Goal: Task Accomplishment & Management: Manage account settings

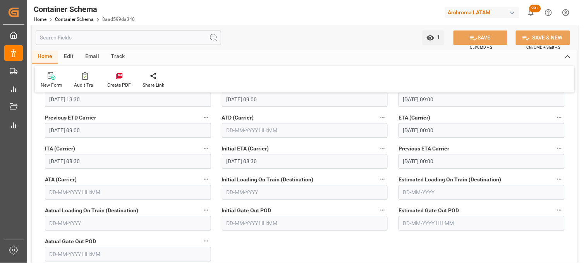
scroll to position [22, 0]
click at [62, 18] on link "Container Schema" at bounding box center [74, 19] width 39 height 5
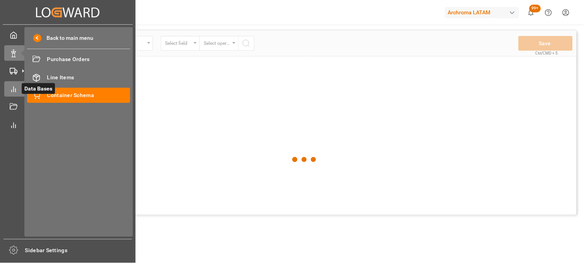
click at [12, 88] on icon at bounding box center [14, 90] width 8 height 8
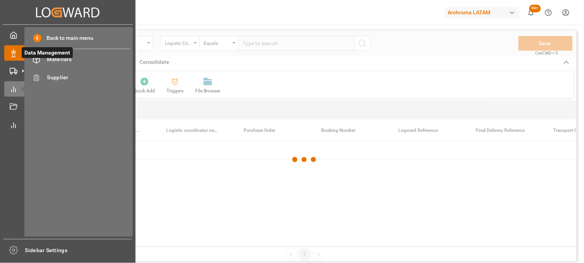
click at [14, 50] on line at bounding box center [14, 51] width 0 height 2
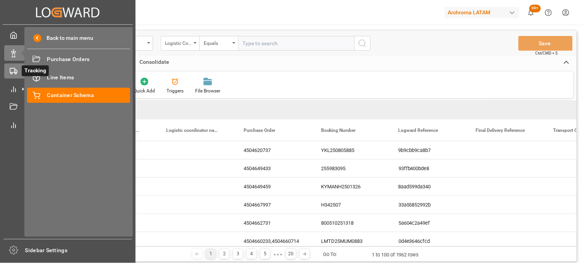
click at [10, 69] on rect at bounding box center [12, 71] width 5 height 4
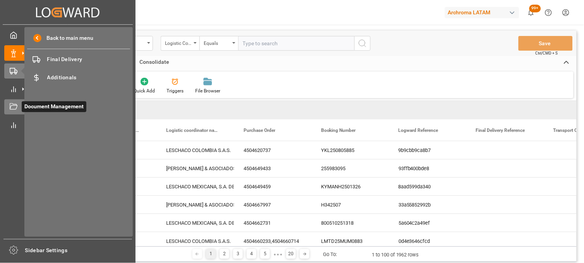
click at [13, 108] on icon at bounding box center [14, 107] width 8 height 8
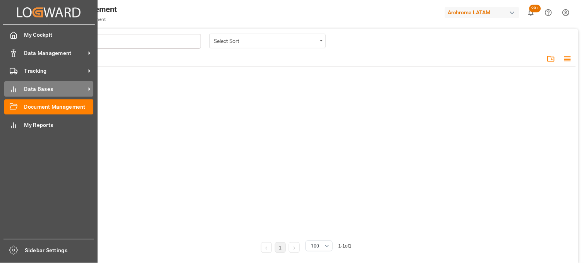
click at [18, 91] on div "Data Bases Data Bases" at bounding box center [48, 88] width 89 height 15
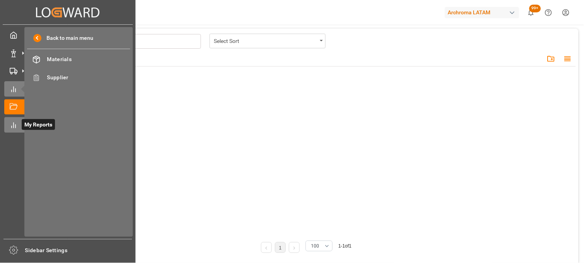
click at [14, 122] on icon at bounding box center [14, 126] width 8 height 8
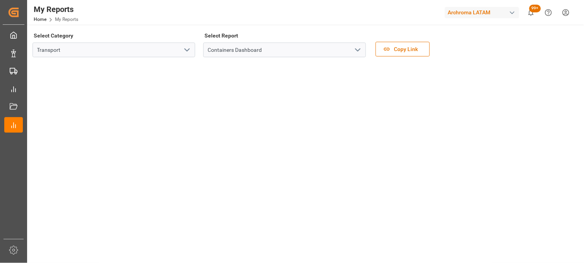
click at [189, 49] on polyline "open menu" at bounding box center [187, 50] width 5 height 2
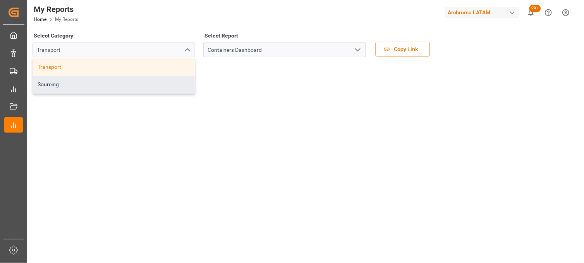
click at [100, 83] on div "Sourcing" at bounding box center [114, 84] width 162 height 17
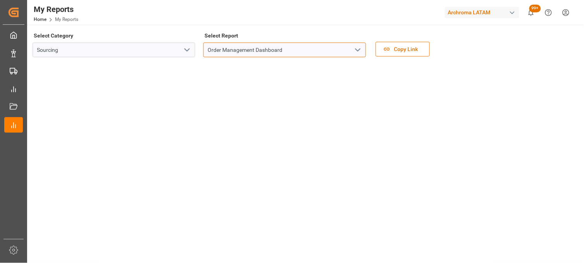
click at [336, 48] on input "Order Management Dashboard" at bounding box center [284, 50] width 163 height 15
click at [358, 49] on icon "open menu" at bounding box center [357, 49] width 9 height 9
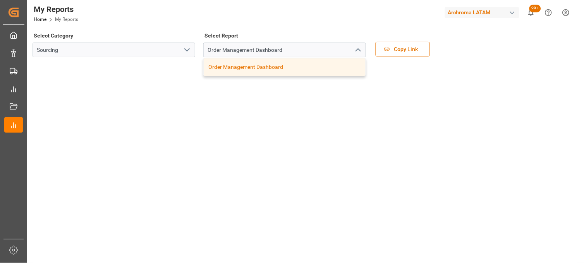
click at [349, 60] on div "Order Management Dashboard" at bounding box center [285, 66] width 162 height 17
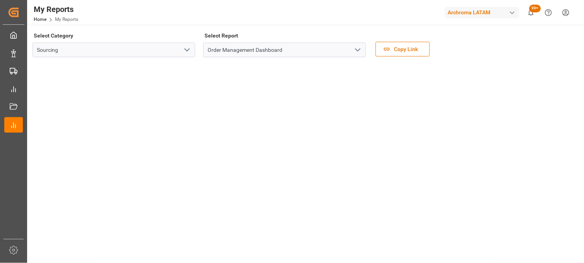
click at [190, 53] on icon "open menu" at bounding box center [186, 49] width 9 height 9
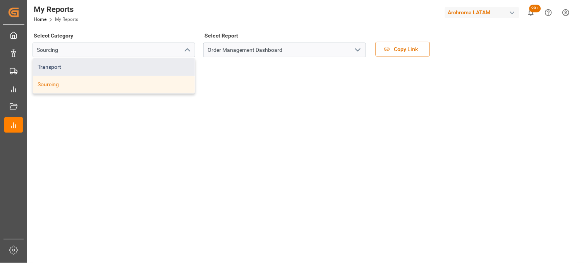
click at [141, 68] on div "Transport" at bounding box center [114, 66] width 162 height 17
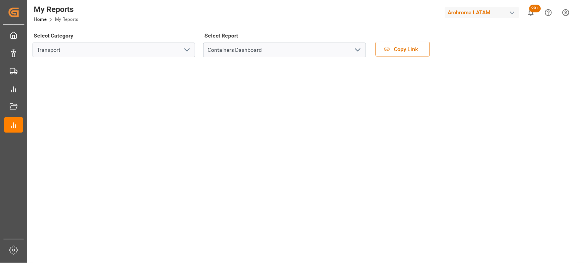
click at [185, 51] on icon "open menu" at bounding box center [186, 49] width 9 height 9
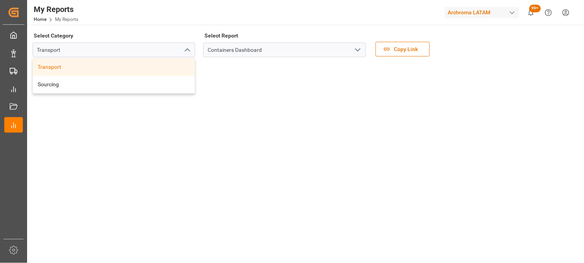
click at [199, 47] on div "Containers Dashboard" at bounding box center [285, 50] width 174 height 15
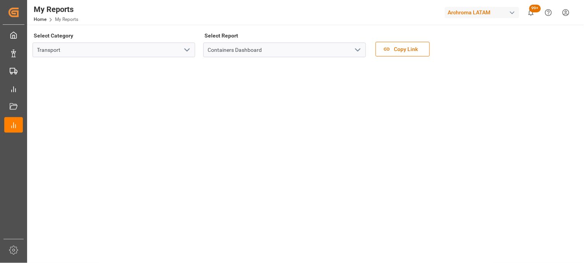
click at [355, 50] on icon "open menu" at bounding box center [357, 49] width 9 height 9
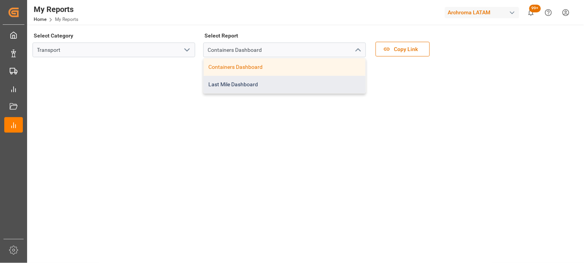
click at [228, 83] on div "Last Mile Dashboard" at bounding box center [285, 84] width 162 height 17
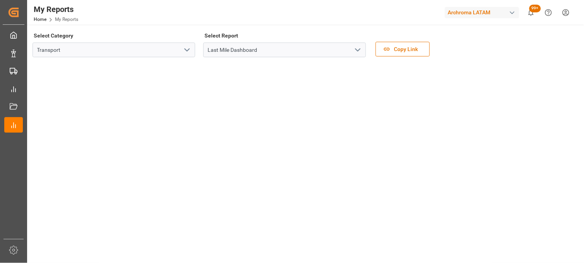
click at [358, 49] on icon "open menu" at bounding box center [357, 49] width 9 height 9
click at [205, 48] on input "Last Mile Dashboard" at bounding box center [284, 50] width 163 height 15
click at [359, 48] on icon "open menu" at bounding box center [357, 49] width 9 height 9
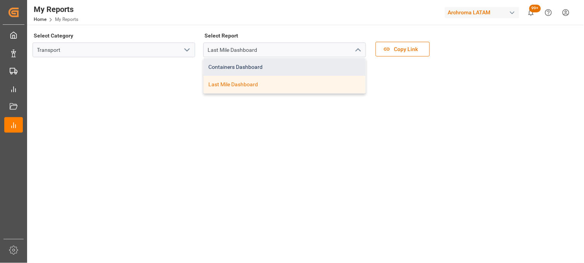
click at [247, 65] on div "Containers Dashboard" at bounding box center [285, 66] width 162 height 17
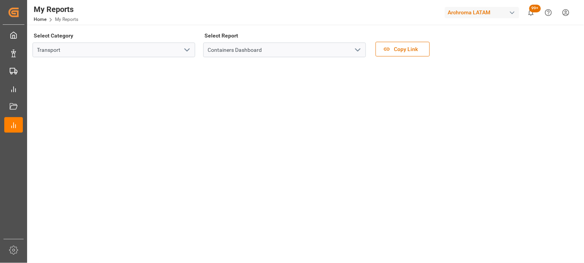
click at [184, 48] on icon "open menu" at bounding box center [186, 49] width 9 height 9
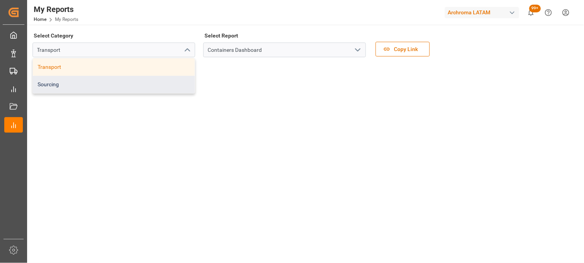
click at [76, 83] on div "Sourcing" at bounding box center [114, 84] width 162 height 17
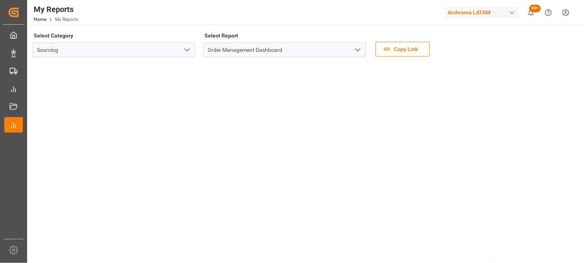
click at [186, 50] on polyline "open menu" at bounding box center [187, 50] width 5 height 2
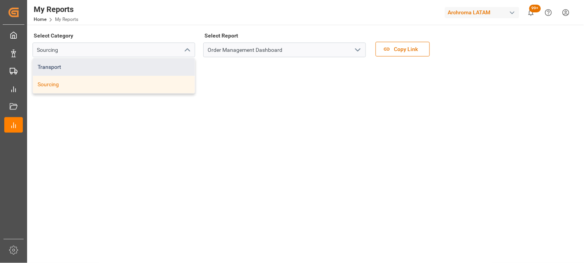
click at [112, 69] on div "Transport" at bounding box center [114, 66] width 162 height 17
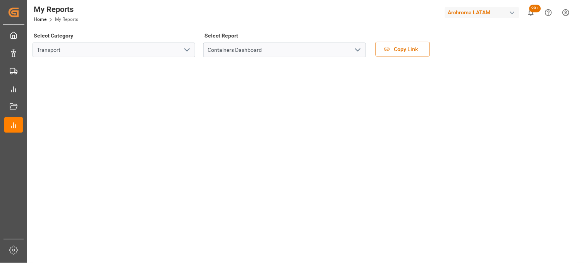
click at [185, 48] on icon "open menu" at bounding box center [186, 49] width 9 height 9
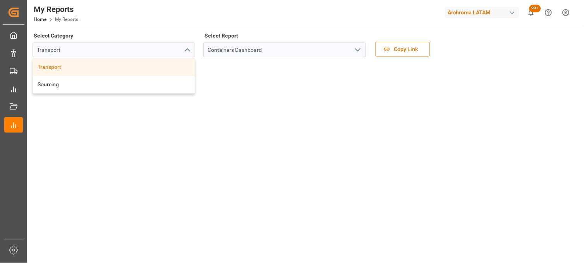
click at [358, 48] on icon "open menu" at bounding box center [357, 49] width 9 height 9
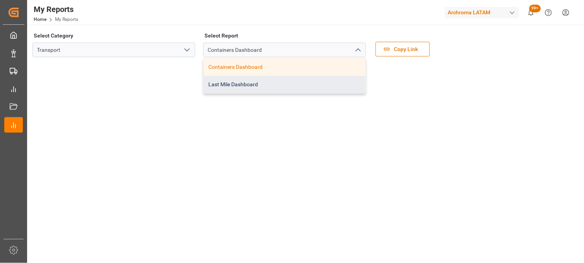
click at [235, 83] on div "Last Mile Dashboard" at bounding box center [285, 84] width 162 height 17
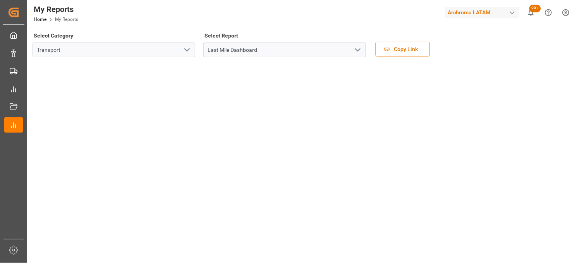
click at [191, 58] on div "Select Category Transport" at bounding box center [114, 46] width 163 height 33
click at [192, 50] on button "open menu" at bounding box center [187, 50] width 12 height 12
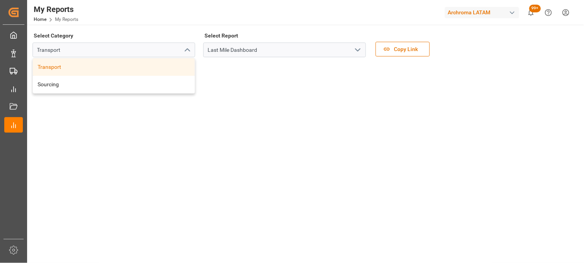
click at [356, 49] on polyline "open menu" at bounding box center [358, 50] width 5 height 2
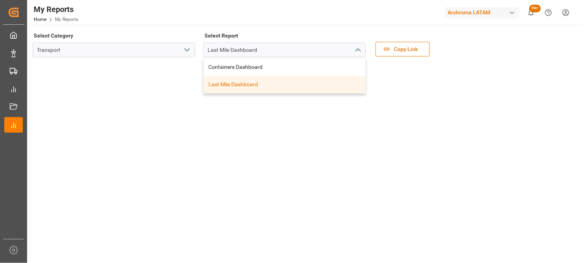
click at [185, 48] on icon "open menu" at bounding box center [186, 49] width 9 height 9
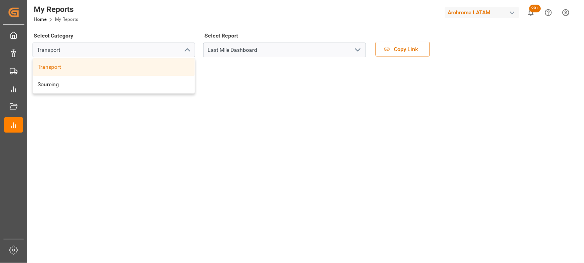
click at [199, 49] on div "Last Mile Dashboard" at bounding box center [285, 50] width 174 height 15
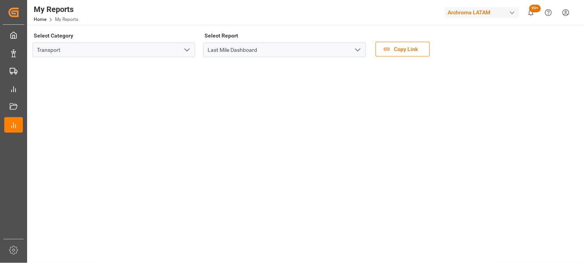
click at [185, 49] on polyline "open menu" at bounding box center [187, 50] width 5 height 2
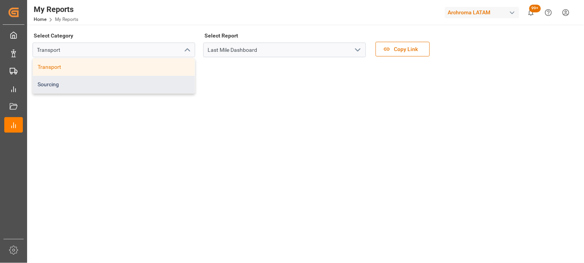
click at [157, 81] on div "Sourcing" at bounding box center [114, 84] width 162 height 17
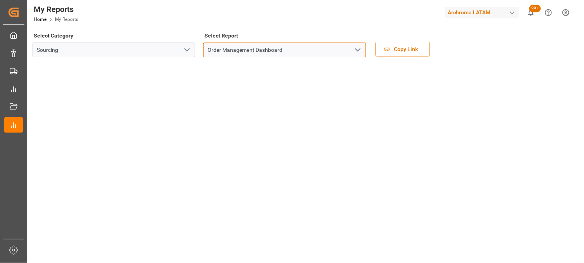
click at [211, 48] on input "Order Management Dashboard" at bounding box center [284, 50] width 163 height 15
click at [361, 49] on icon "open menu" at bounding box center [357, 49] width 9 height 9
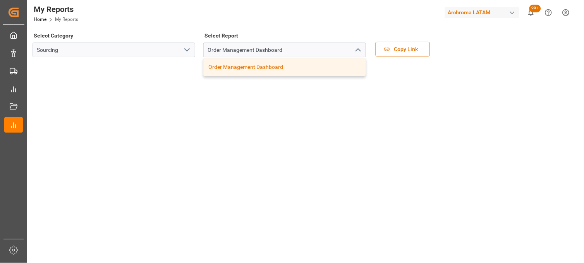
click at [361, 49] on icon "close menu" at bounding box center [357, 49] width 9 height 9
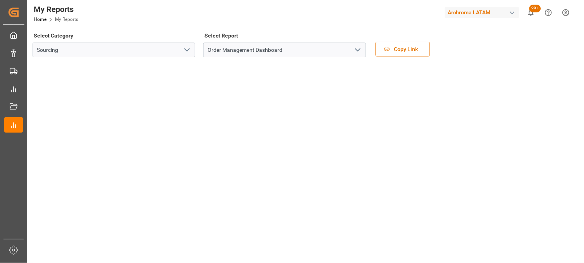
click at [361, 49] on icon "open menu" at bounding box center [357, 49] width 9 height 9
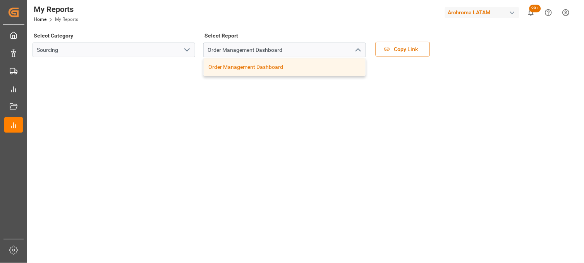
click at [187, 49] on icon "open menu" at bounding box center [186, 49] width 9 height 9
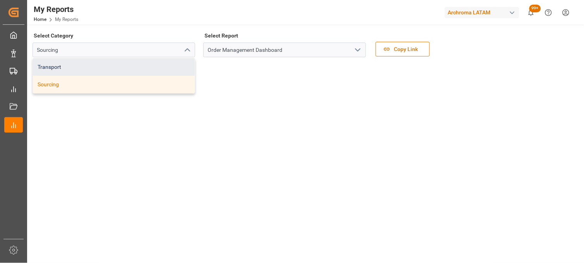
click at [130, 71] on div "Transport" at bounding box center [114, 66] width 162 height 17
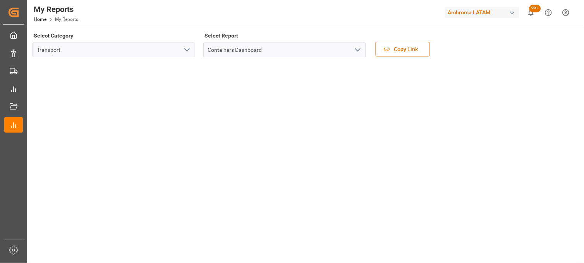
click at [357, 45] on button "open menu" at bounding box center [358, 50] width 12 height 12
click at [357, 49] on icon "open menu" at bounding box center [357, 49] width 9 height 9
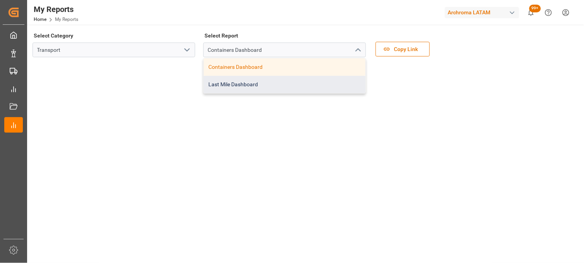
click at [225, 86] on div "Last Mile Dashboard" at bounding box center [285, 84] width 162 height 17
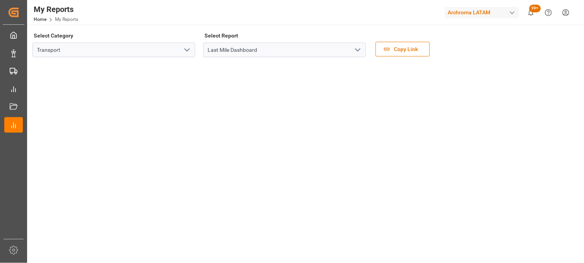
click at [355, 52] on icon "open menu" at bounding box center [357, 49] width 9 height 9
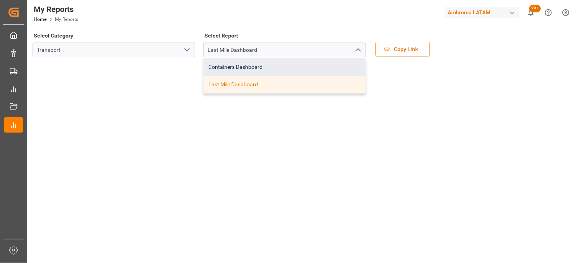
click at [268, 62] on div "Containers Dashboard" at bounding box center [285, 66] width 162 height 17
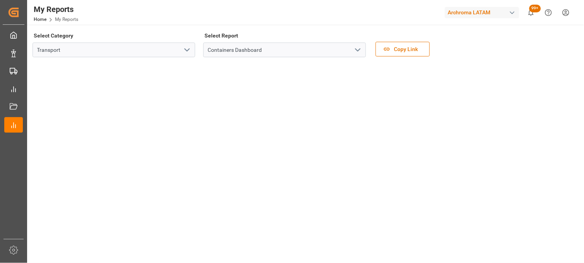
click at [357, 53] on icon "open menu" at bounding box center [357, 49] width 9 height 9
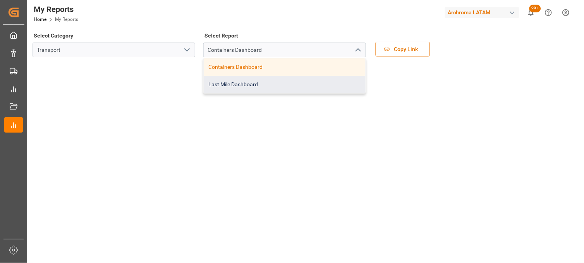
click at [272, 84] on div "Last Mile Dashboard" at bounding box center [285, 84] width 162 height 17
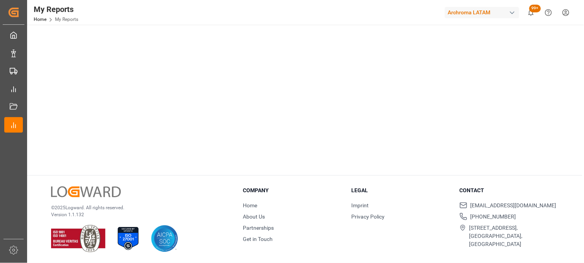
scroll to position [153, 0]
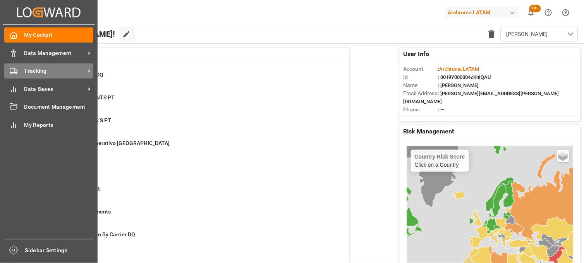
click at [13, 67] on icon at bounding box center [14, 71] width 8 height 8
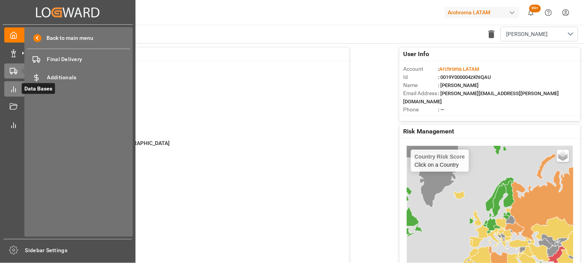
click at [7, 87] on div at bounding box center [10, 89] width 13 height 8
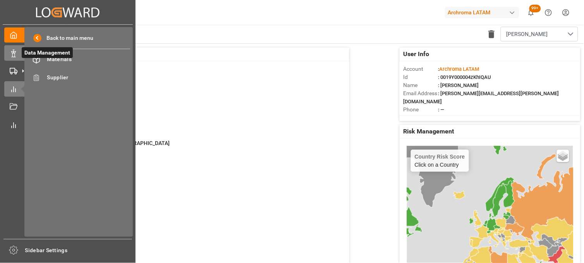
click at [13, 55] on icon at bounding box center [14, 54] width 8 height 8
click at [66, 55] on span "Data Management" at bounding box center [47, 52] width 51 height 11
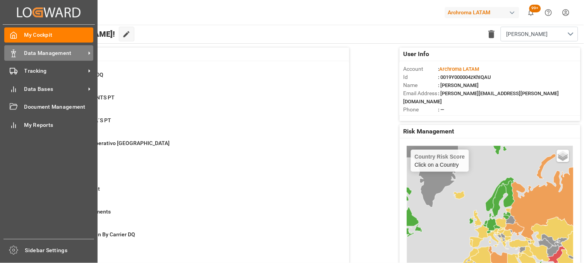
click at [15, 52] on icon at bounding box center [14, 54] width 8 height 8
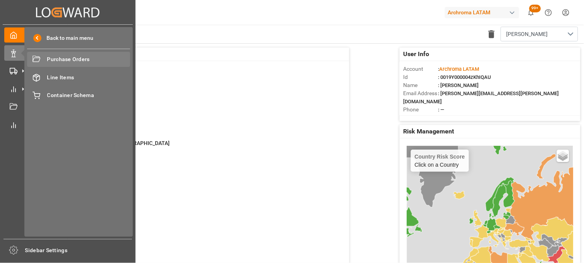
click at [55, 60] on span "Purchase Orders" at bounding box center [88, 59] width 83 height 8
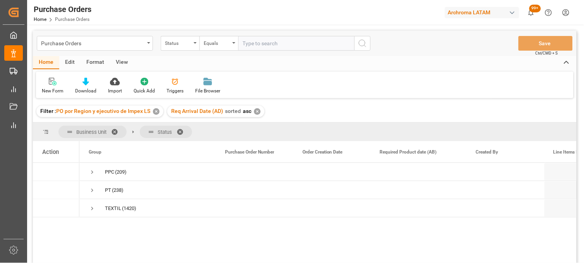
click at [155, 111] on div "✕" at bounding box center [156, 111] width 7 height 7
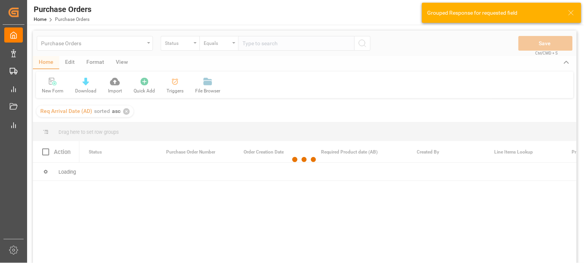
click at [126, 113] on div at bounding box center [305, 160] width 544 height 259
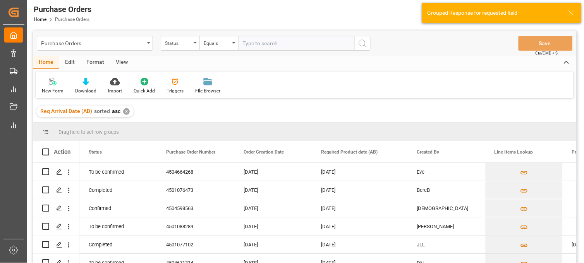
click at [126, 112] on div "✕" at bounding box center [126, 111] width 7 height 7
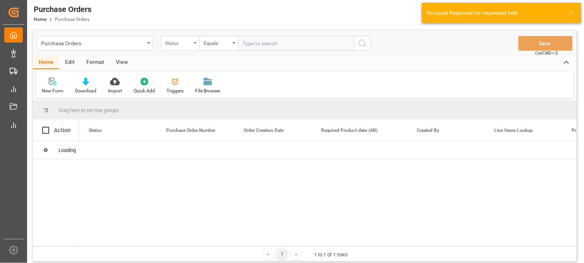
click at [191, 46] on div "Status" at bounding box center [180, 43] width 39 height 15
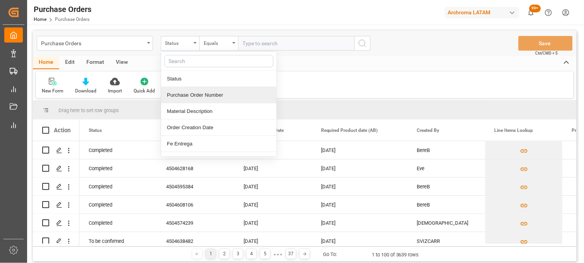
drag, startPoint x: 190, startPoint y: 100, endPoint x: 214, endPoint y: 72, distance: 36.8
click at [191, 100] on div "Purchase Order Number" at bounding box center [218, 95] width 115 height 16
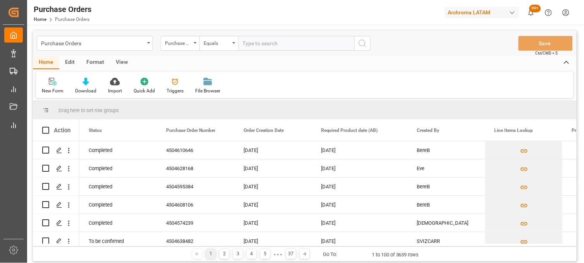
click at [244, 44] on input "text" at bounding box center [296, 43] width 116 height 15
click at [253, 43] on input "text" at bounding box center [296, 43] width 116 height 15
type input "45045634079"
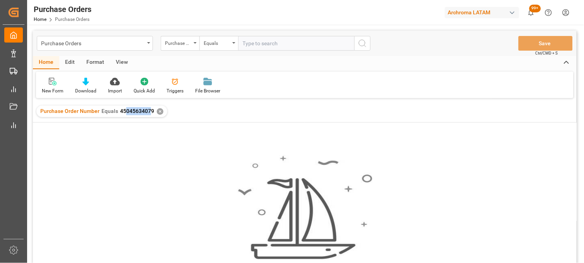
drag, startPoint x: 151, startPoint y: 112, endPoint x: 124, endPoint y: 112, distance: 27.1
click at [124, 112] on span "45045634079" at bounding box center [137, 111] width 34 height 6
drag, startPoint x: 124, startPoint y: 112, endPoint x: 120, endPoint y: 114, distance: 4.0
click at [120, 114] on span "45045634079" at bounding box center [137, 111] width 34 height 6
copy span "45045634079"
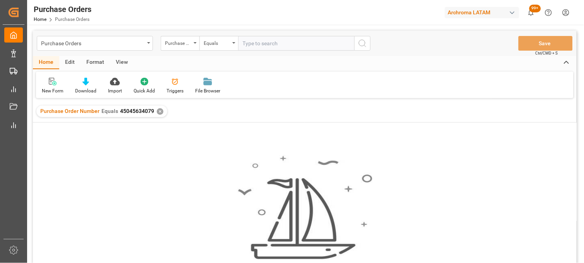
click at [157, 112] on div "✕" at bounding box center [160, 111] width 7 height 7
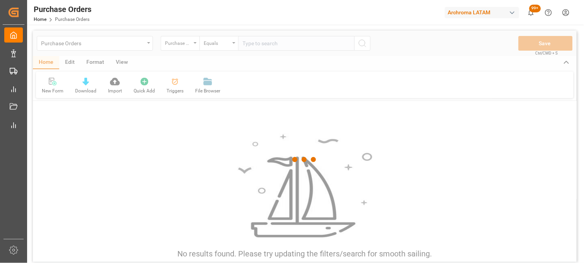
click at [245, 48] on div at bounding box center [305, 160] width 544 height 259
click at [247, 43] on div at bounding box center [305, 160] width 544 height 259
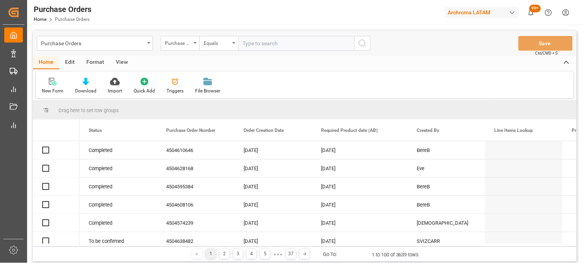
click at [247, 43] on input "text" at bounding box center [296, 43] width 116 height 15
paste input "45045634079"
click at [256, 43] on input "45045634079" at bounding box center [296, 43] width 116 height 15
type input "4504634079"
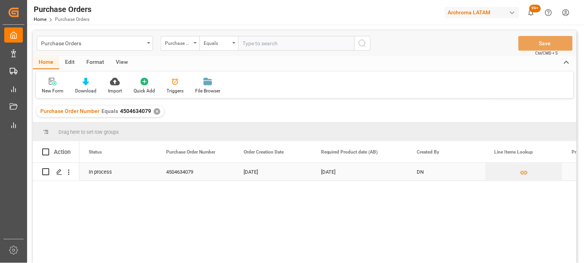
click at [263, 173] on div "[DATE]" at bounding box center [272, 172] width 77 height 18
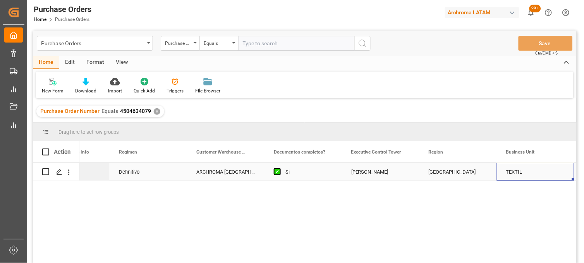
scroll to position [0, 1151]
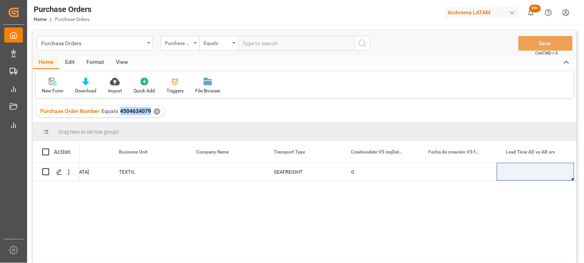
drag, startPoint x: 150, startPoint y: 111, endPoint x: 124, endPoint y: 110, distance: 26.4
click at [120, 111] on div "Purchase Order Number Equals 4504634079 ✕" at bounding box center [100, 112] width 128 height 12
copy span "504634079"
click at [146, 43] on div "Purchase Orders" at bounding box center [95, 43] width 116 height 15
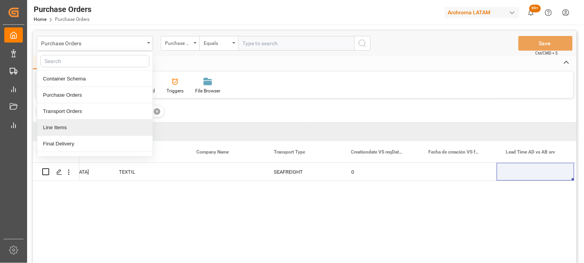
click at [64, 124] on div "Line Items" at bounding box center [94, 128] width 115 height 16
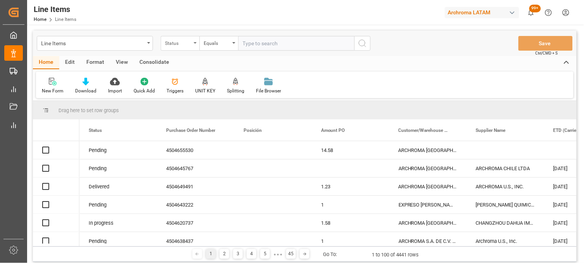
click at [193, 46] on div "Status" at bounding box center [180, 43] width 39 height 15
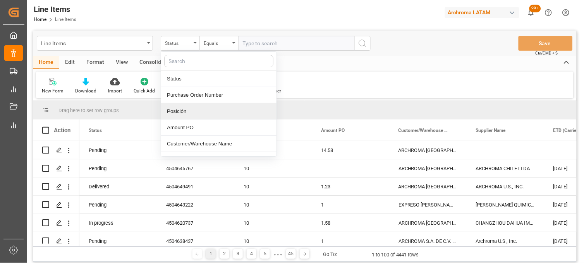
click at [204, 115] on div "Posición" at bounding box center [218, 111] width 115 height 16
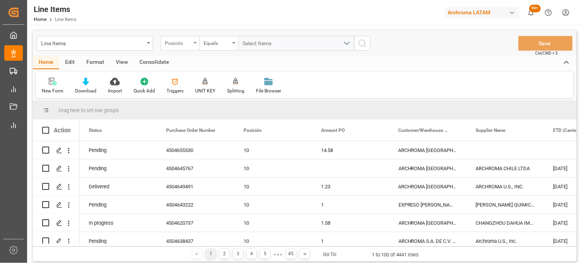
click at [194, 46] on div "Posición" at bounding box center [180, 43] width 39 height 15
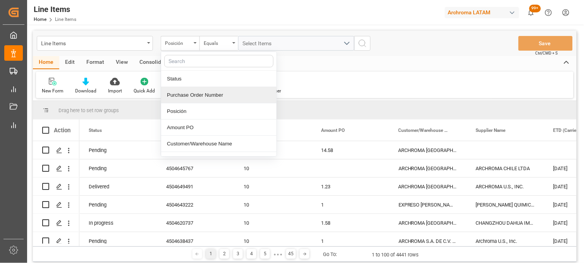
drag, startPoint x: 190, startPoint y: 90, endPoint x: 230, endPoint y: 51, distance: 56.4
click at [190, 89] on div "Purchase Order Number" at bounding box center [218, 95] width 115 height 16
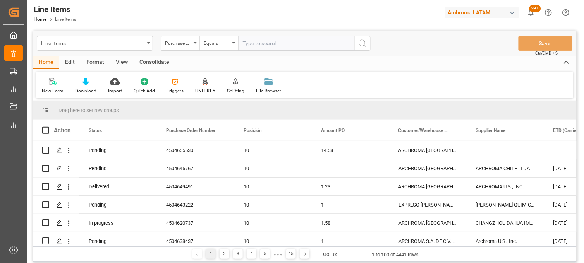
click at [244, 43] on input "text" at bounding box center [296, 43] width 116 height 15
type input "504634079"
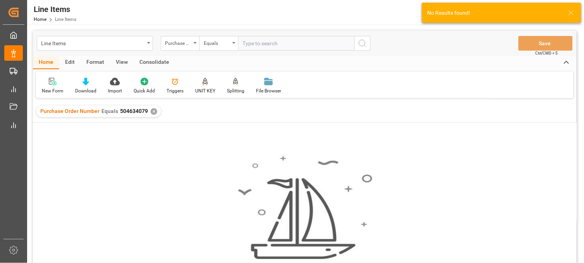
click at [151, 109] on div "✕" at bounding box center [154, 111] width 7 height 7
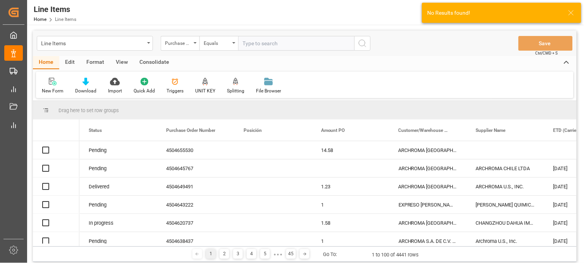
drag, startPoint x: 252, startPoint y: 47, endPoint x: 247, endPoint y: 35, distance: 13.5
paste input "504634079"
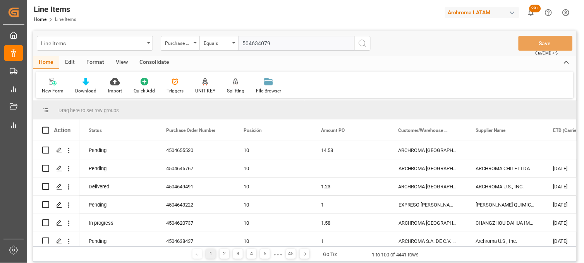
click at [245, 41] on input "504634079" at bounding box center [296, 43] width 116 height 15
type input "4504634079"
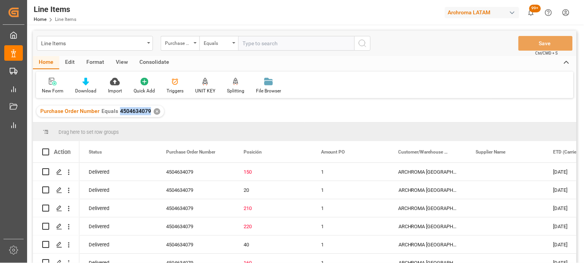
drag, startPoint x: 149, startPoint y: 111, endPoint x: 119, endPoint y: 113, distance: 29.5
click at [120, 113] on span "4504634079" at bounding box center [135, 111] width 31 height 6
click at [409, 172] on div "ARCHROMA [GEOGRAPHIC_DATA] S.A" at bounding box center [427, 172] width 77 height 18
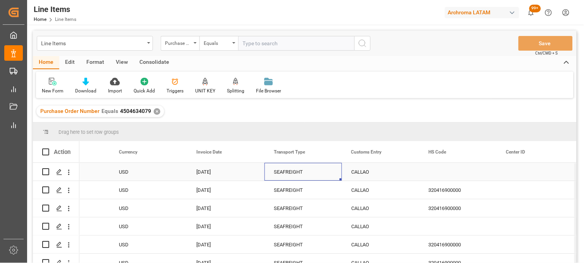
click at [304, 171] on div "SEAFREIGHT" at bounding box center [303, 172] width 59 height 18
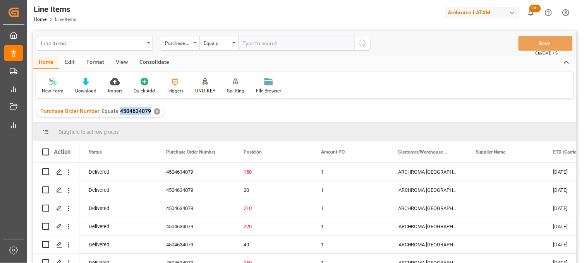
click at [110, 45] on div "Line Items" at bounding box center [92, 43] width 103 height 10
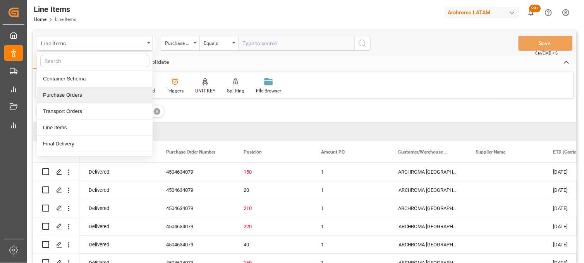
drag, startPoint x: 93, startPoint y: 97, endPoint x: 107, endPoint y: 91, distance: 15.0
click at [94, 97] on div "Purchase Orders" at bounding box center [94, 95] width 115 height 16
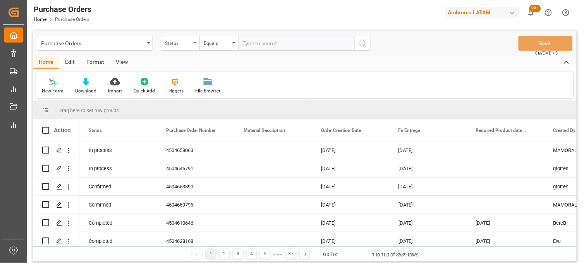
click at [190, 44] on div "Status" at bounding box center [178, 42] width 26 height 9
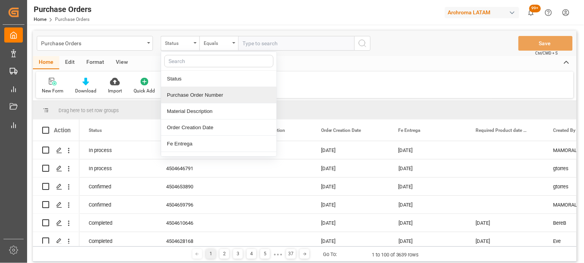
drag, startPoint x: 192, startPoint y: 96, endPoint x: 215, endPoint y: 81, distance: 27.5
click at [193, 96] on div "Purchase Order Number" at bounding box center [218, 95] width 115 height 16
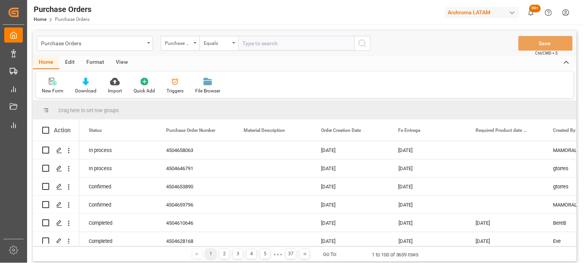
click at [244, 50] on div "Purchase Orders Purchase Order Number Equals Save Ctrl/CMD + S" at bounding box center [305, 44] width 544 height 26
click at [245, 46] on input "text" at bounding box center [296, 43] width 116 height 15
paste input "4504642846"
type input "4504642846"
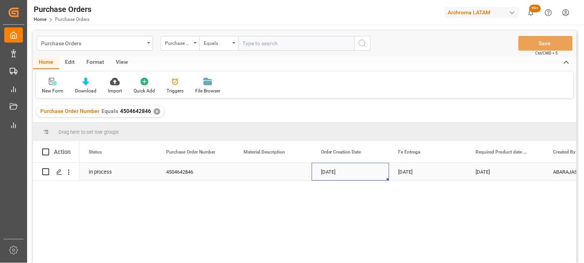
click at [331, 172] on div "14-07-2025" at bounding box center [350, 172] width 77 height 18
click at [413, 172] on div "21-10-2025" at bounding box center [427, 172] width 77 height 18
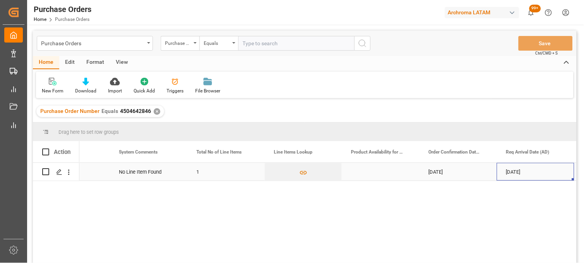
scroll to position [0, 590]
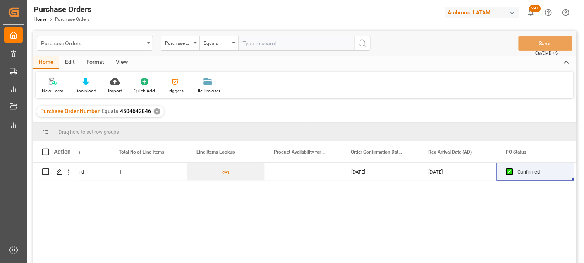
click at [138, 46] on div "Purchase Orders" at bounding box center [92, 43] width 103 height 10
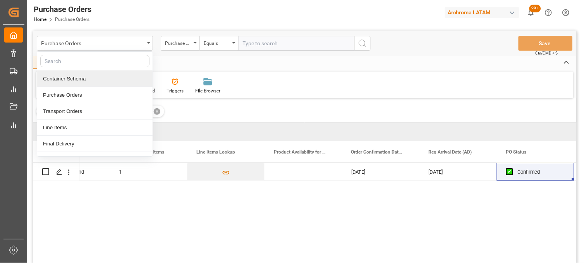
click at [83, 85] on div "Container Schema" at bounding box center [94, 79] width 115 height 16
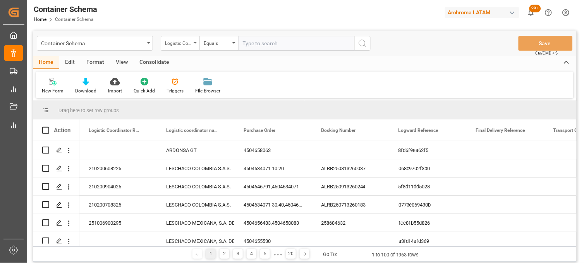
click at [191, 45] on div "Logistic Coordinator Reference Number" at bounding box center [178, 42] width 26 height 9
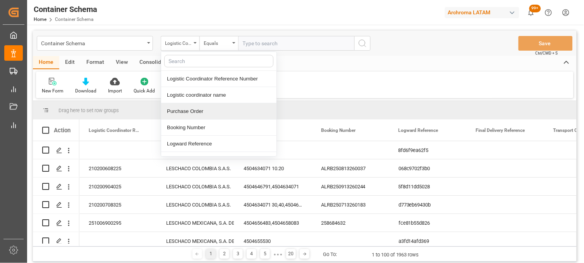
click at [180, 110] on div "Purchase Order" at bounding box center [218, 111] width 115 height 16
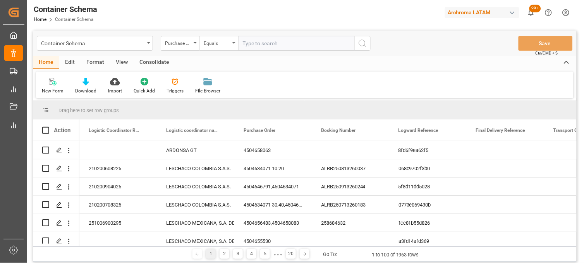
click at [224, 45] on div "Equals" at bounding box center [217, 42] width 26 height 9
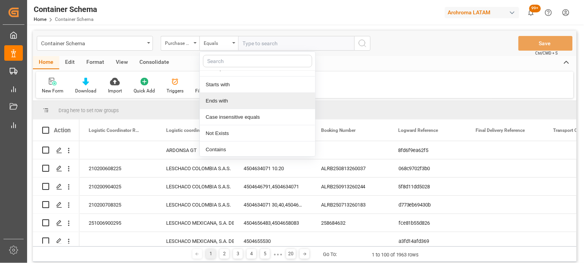
scroll to position [45, 0]
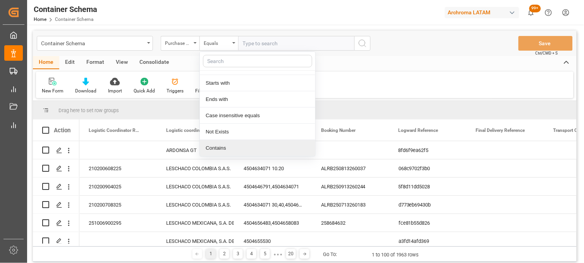
click at [249, 148] on div "Contains" at bounding box center [257, 148] width 115 height 16
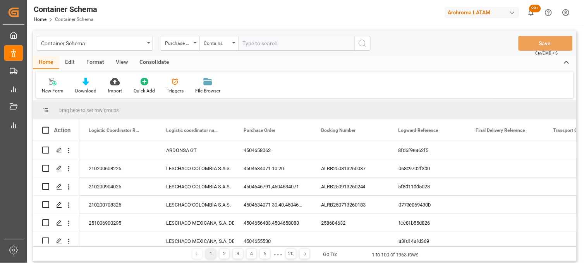
click at [251, 40] on input "text" at bounding box center [296, 43] width 116 height 15
paste input "4504658628"
type input "4504658628"
click at [364, 44] on icon "search button" at bounding box center [362, 43] width 9 height 9
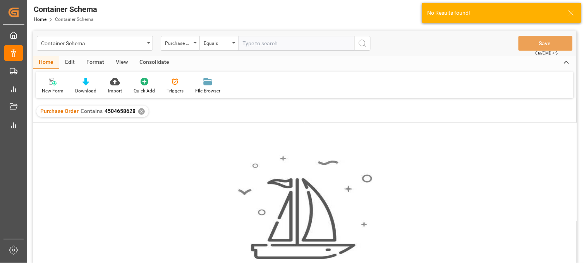
click at [140, 113] on div "✕" at bounding box center [141, 111] width 7 height 7
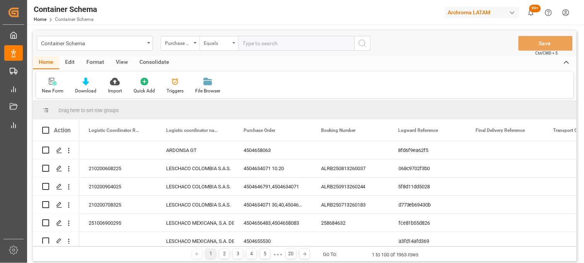
click at [231, 43] on div "Equals" at bounding box center [219, 43] width 39 height 15
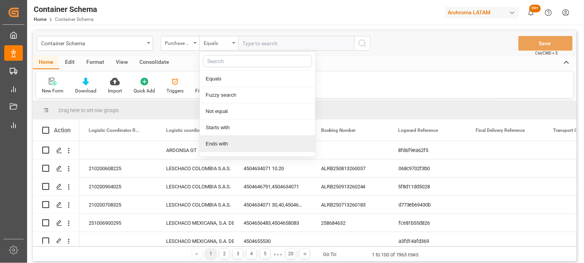
click at [227, 141] on div "Ends with" at bounding box center [257, 144] width 115 height 16
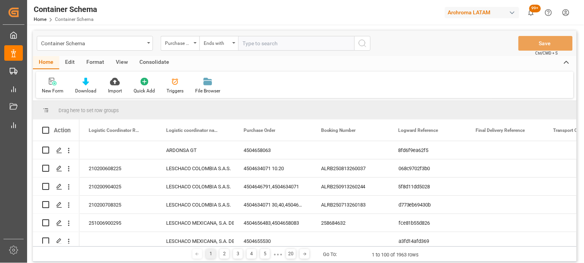
click at [253, 41] on input "text" at bounding box center [296, 43] width 116 height 15
paste input "4504658628"
type input "4504658628"
click at [366, 45] on icon "search button" at bounding box center [362, 43] width 9 height 9
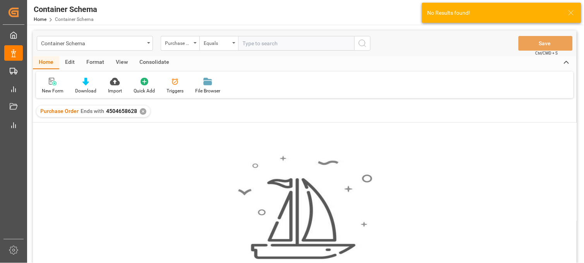
click at [143, 112] on div "✕" at bounding box center [143, 111] width 7 height 7
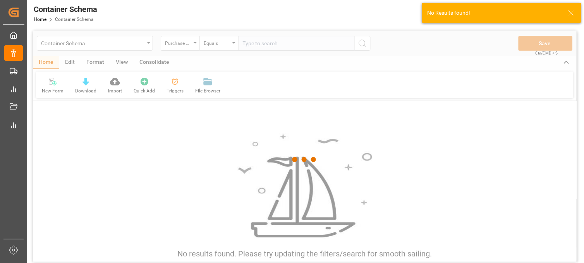
click at [230, 46] on div at bounding box center [305, 160] width 544 height 259
click at [233, 45] on div at bounding box center [305, 160] width 544 height 259
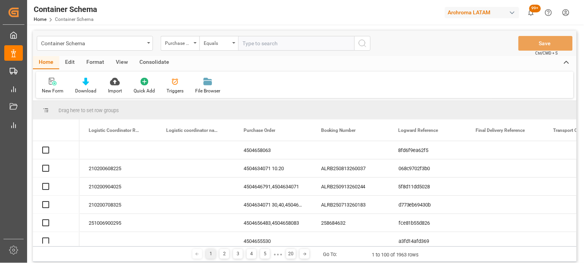
click at [234, 45] on div "Equals" at bounding box center [219, 43] width 39 height 15
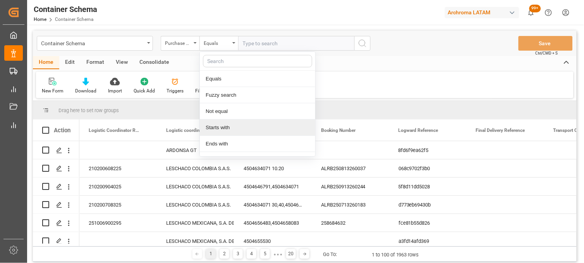
click at [226, 127] on div "Starts with" at bounding box center [257, 128] width 115 height 16
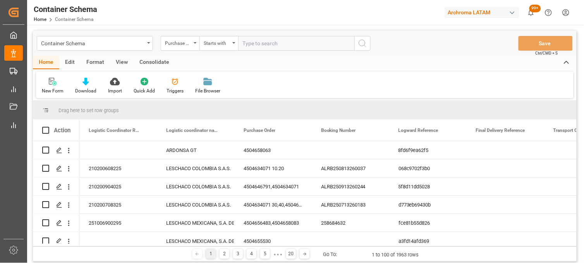
click at [248, 43] on input "text" at bounding box center [296, 43] width 116 height 15
paste input "4504658628"
type input "4504658628"
click at [361, 44] on icon "search button" at bounding box center [362, 43] width 9 height 9
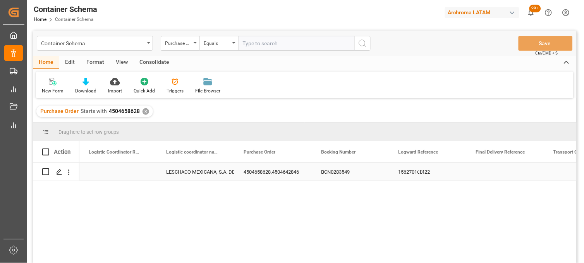
click at [117, 172] on div "Press SPACE to select this row." at bounding box center [117, 172] width 77 height 18
click at [117, 172] on input "Press SPACE to select this row." at bounding box center [118, 176] width 65 height 15
type input "251015080105"
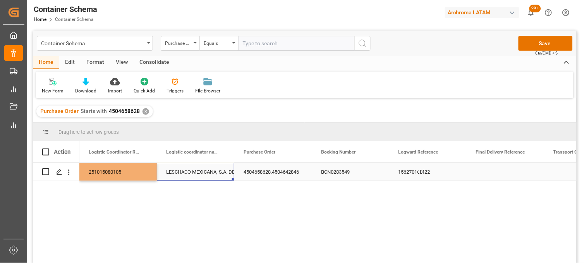
drag, startPoint x: 190, startPoint y: 175, endPoint x: 305, endPoint y: 141, distance: 119.4
click at [191, 175] on div "LESCHACO MEXICANA, S.A. DE C.V." at bounding box center [195, 172] width 59 height 18
click at [530, 47] on button "Save" at bounding box center [546, 43] width 54 height 15
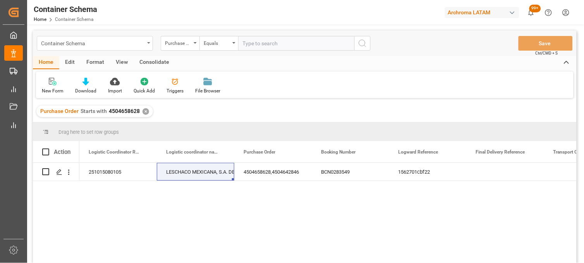
click at [140, 43] on div "Container Schema" at bounding box center [92, 43] width 103 height 10
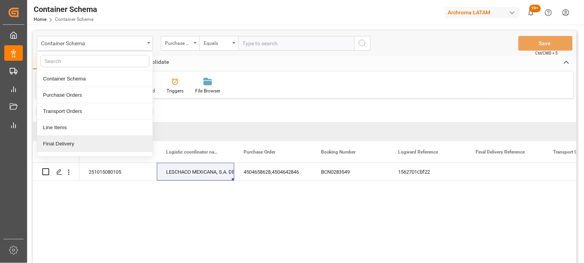
click at [77, 143] on div "Final Delivery" at bounding box center [94, 144] width 115 height 16
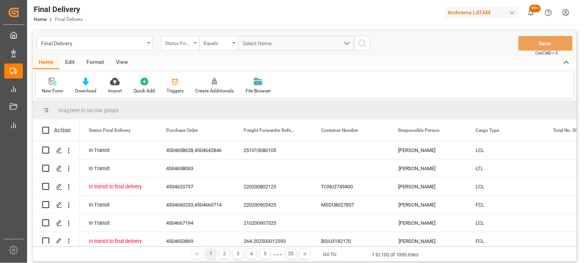
click at [185, 45] on div "Status Final Delivery" at bounding box center [178, 42] width 26 height 9
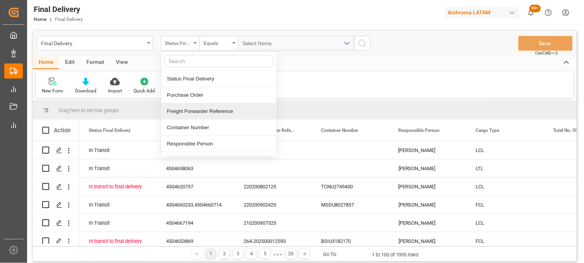
drag, startPoint x: 202, startPoint y: 113, endPoint x: 211, endPoint y: 99, distance: 16.4
click at [202, 113] on div "Freight Forwarder Reference" at bounding box center [218, 111] width 115 height 16
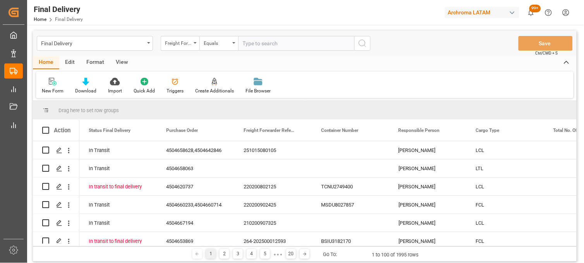
click at [246, 48] on input "text" at bounding box center [296, 43] width 116 height 15
type input "250915080082"
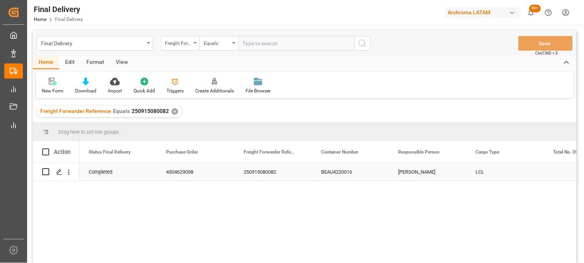
click at [331, 173] on div "BEAU4220016" at bounding box center [350, 172] width 77 height 18
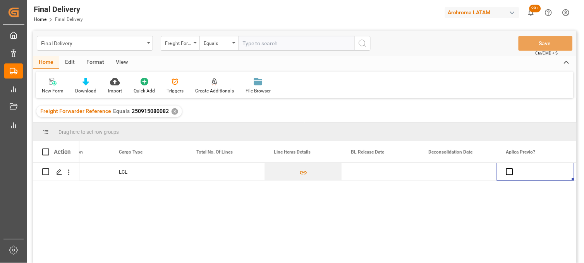
scroll to position [0, 435]
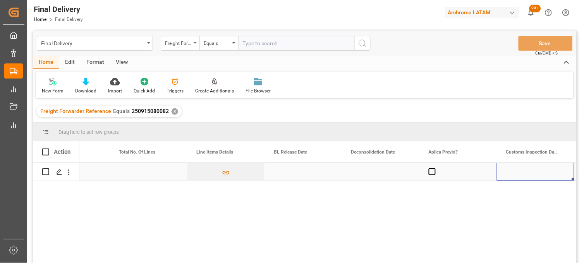
click at [292, 172] on div "Press SPACE to select this row." at bounding box center [303, 172] width 77 height 18
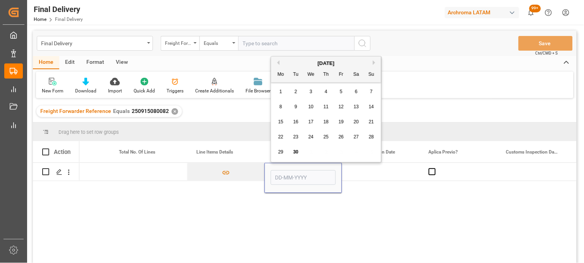
click at [300, 158] on div "29 30 1 2 3 4 5" at bounding box center [326, 152] width 106 height 15
drag, startPoint x: 296, startPoint y: 155, endPoint x: 319, endPoint y: 164, distance: 25.4
click at [296, 155] on span "30" at bounding box center [295, 152] width 5 height 5
type input "[DATE]"
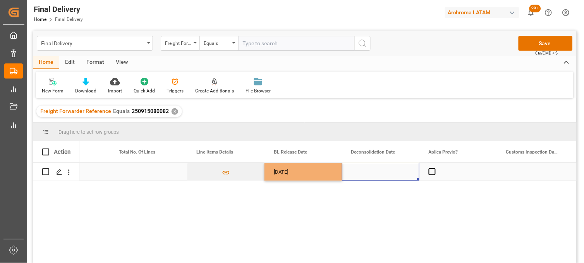
click at [366, 172] on div "Press SPACE to select this row." at bounding box center [380, 172] width 77 height 18
click at [430, 173] on span "Press SPACE to select this row." at bounding box center [432, 172] width 7 height 7
click at [435, 169] on input "Press SPACE to select this row." at bounding box center [435, 169] width 0 height 0
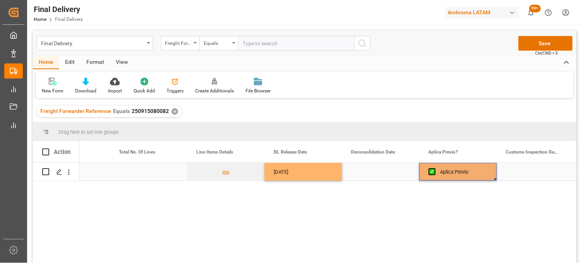
click at [386, 172] on div "Press SPACE to select this row." at bounding box center [380, 172] width 77 height 18
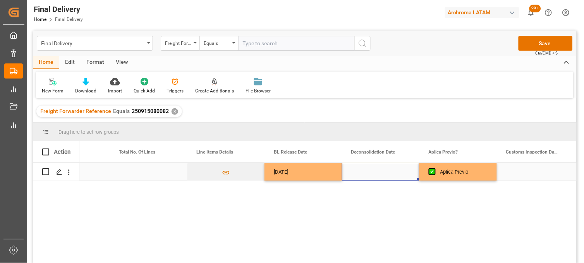
click at [367, 172] on div "Press SPACE to select this row." at bounding box center [380, 172] width 77 height 18
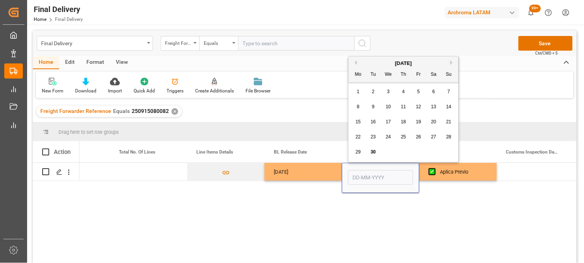
drag, startPoint x: 386, startPoint y: 138, endPoint x: 409, endPoint y: 167, distance: 37.2
click at [386, 139] on span "24" at bounding box center [388, 136] width 5 height 5
type input "[DATE]"
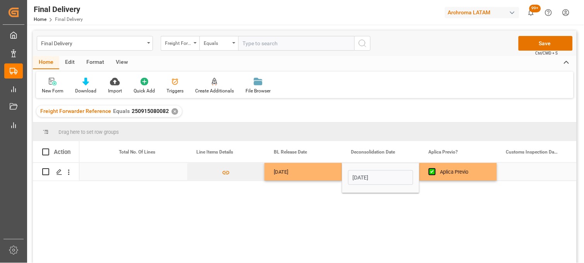
click at [519, 170] on div "Press SPACE to select this row." at bounding box center [535, 172] width 77 height 18
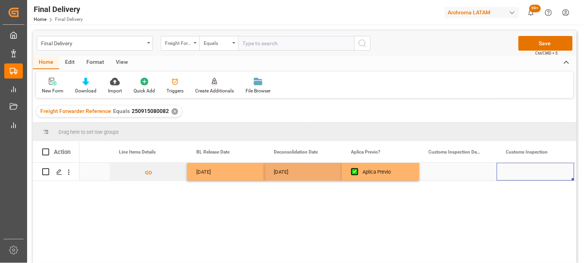
scroll to position [0, 590]
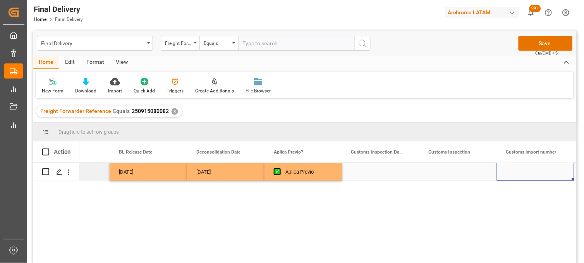
click at [371, 173] on div "Press SPACE to select this row." at bounding box center [380, 172] width 77 height 18
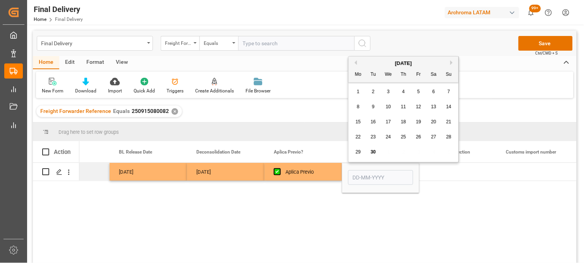
click at [452, 60] on button "Next Month" at bounding box center [453, 62] width 5 height 5
click at [390, 91] on span "1" at bounding box center [388, 91] width 3 height 5
type input "[DATE]"
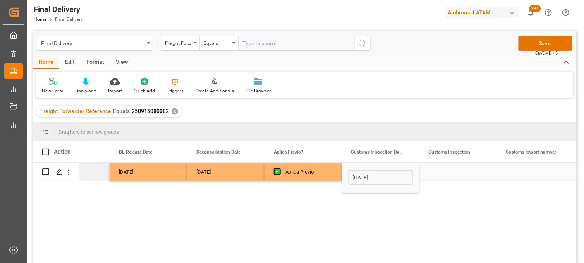
click at [450, 173] on div "Press SPACE to select this row." at bounding box center [458, 172] width 77 height 18
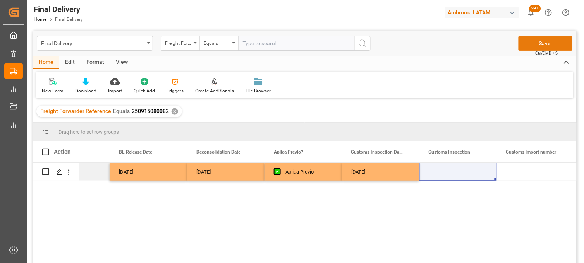
click at [525, 46] on button "Save" at bounding box center [546, 43] width 54 height 15
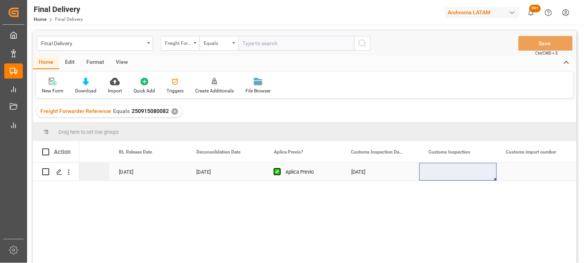
click at [459, 172] on div "Press SPACE to select this row." at bounding box center [458, 172] width 77 height 18
click at [516, 172] on div "Press SPACE to select this row." at bounding box center [535, 172] width 77 height 18
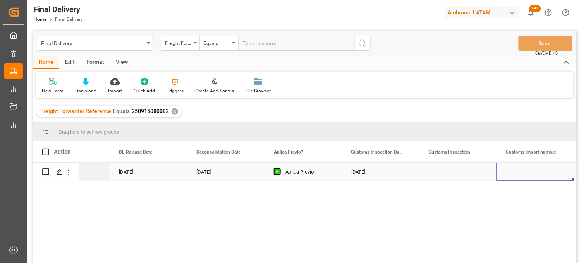
click at [456, 173] on div "Press SPACE to select this row." at bounding box center [458, 172] width 77 height 18
click at [288, 173] on div "Press SPACE to select this row." at bounding box center [303, 172] width 77 height 18
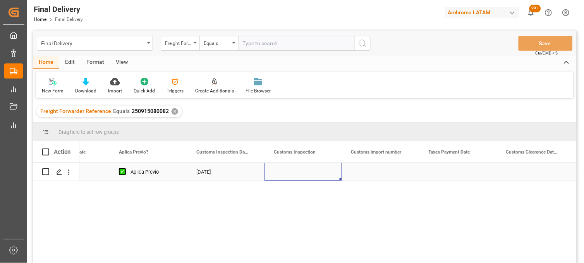
click at [292, 172] on div "Press SPACE to select this row." at bounding box center [303, 172] width 77 height 18
click at [292, 172] on input "Press SPACE to select this row." at bounding box center [303, 176] width 65 height 15
click at [372, 172] on div "Press SPACE to select this row." at bounding box center [380, 172] width 77 height 18
click at [439, 174] on div "Press SPACE to select this row." at bounding box center [458, 172] width 77 height 18
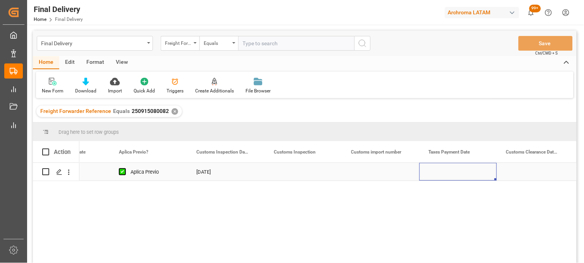
click at [437, 172] on div "Press SPACE to select this row." at bounding box center [458, 172] width 77 height 18
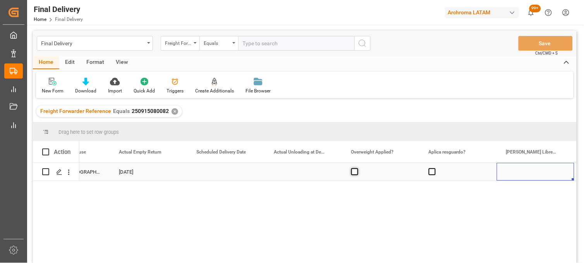
click at [355, 172] on span "Press SPACE to select this row." at bounding box center [354, 172] width 7 height 7
click at [357, 169] on input "Press SPACE to select this row." at bounding box center [357, 169] width 0 height 0
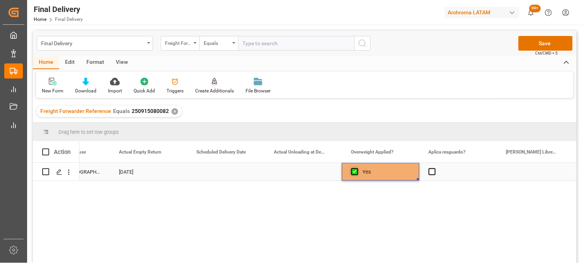
click at [355, 172] on span "Press SPACE to select this row." at bounding box center [354, 172] width 7 height 7
click at [357, 169] on input "Press SPACE to select this row." at bounding box center [357, 169] width 0 height 0
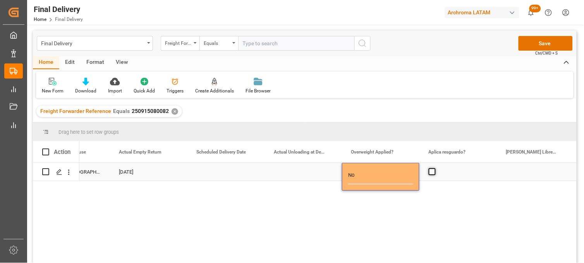
click at [434, 175] on span "Press SPACE to select this row." at bounding box center [432, 172] width 7 height 7
click at [435, 169] on input "Press SPACE to select this row." at bounding box center [435, 169] width 0 height 0
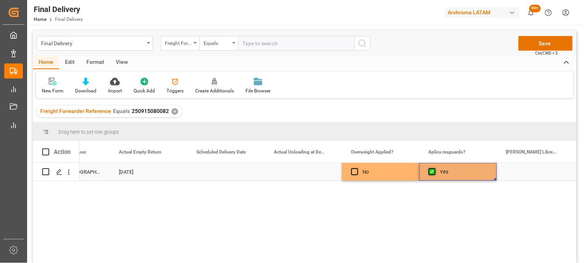
click at [434, 175] on span "Press SPACE to select this row." at bounding box center [432, 172] width 7 height 7
click at [435, 169] on input "Press SPACE to select this row." at bounding box center [435, 169] width 0 height 0
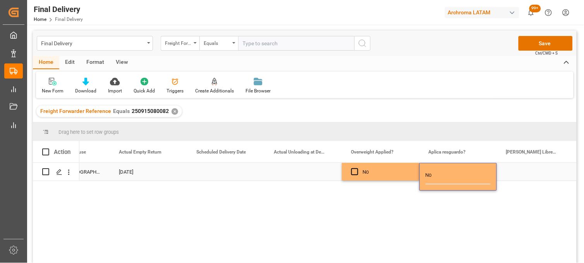
click at [519, 174] on div "Press SPACE to select this row." at bounding box center [535, 172] width 77 height 18
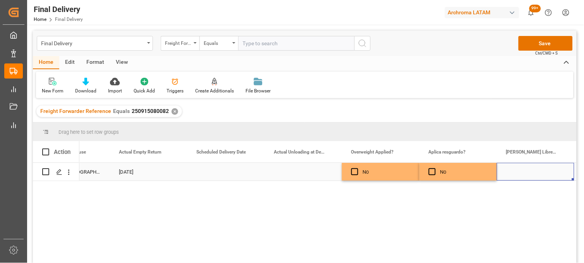
click at [302, 174] on div "Press SPACE to select this row." at bounding box center [303, 172] width 77 height 18
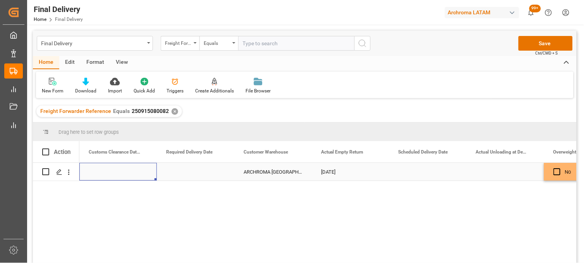
scroll to position [0, 1085]
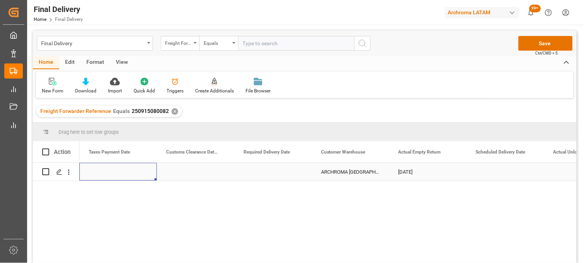
click at [494, 172] on div "Press SPACE to select this row." at bounding box center [505, 172] width 77 height 18
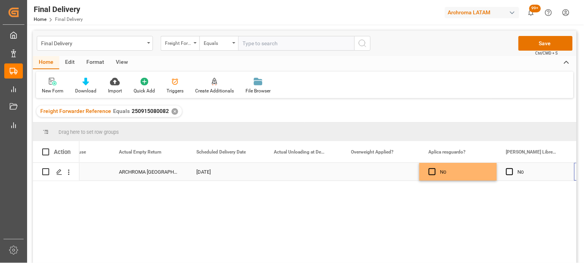
scroll to position [0, 0]
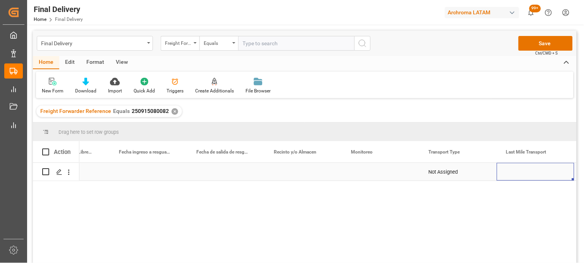
click at [297, 172] on div "Press SPACE to select this row." at bounding box center [303, 172] width 77 height 18
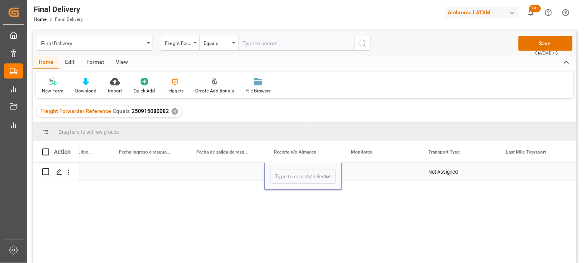
click at [327, 175] on icon "open menu" at bounding box center [327, 176] width 9 height 9
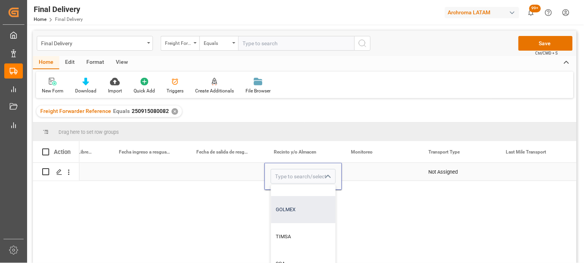
click at [303, 211] on div "GOLMEX" at bounding box center [303, 209] width 64 height 27
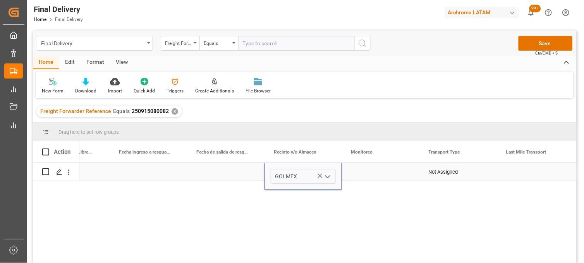
type input "GOLMEX"
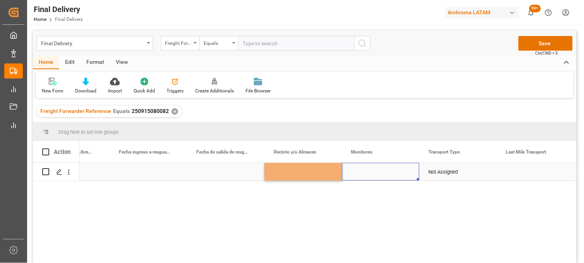
click at [371, 172] on div "Press SPACE to select this row." at bounding box center [380, 172] width 77 height 18
click at [363, 172] on div "Press SPACE to select this row." at bounding box center [380, 172] width 77 height 18
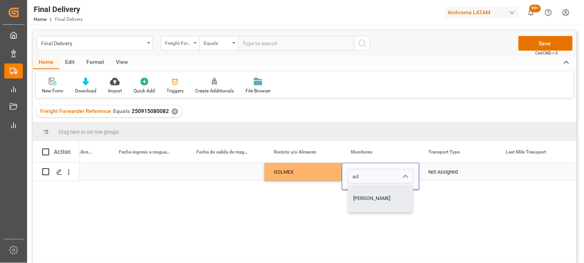
click at [371, 191] on div "Adrian Monroy" at bounding box center [381, 198] width 64 height 27
type input "Adrian Monroy"
click at [444, 170] on div "Not Assigned" at bounding box center [458, 172] width 59 height 18
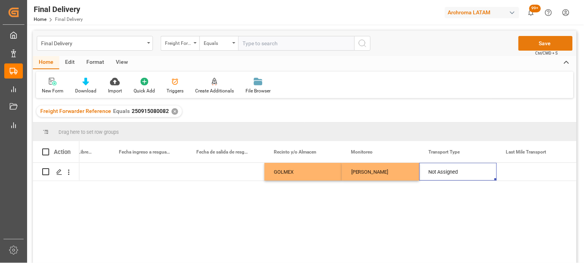
click at [531, 43] on button "Save" at bounding box center [546, 43] width 54 height 15
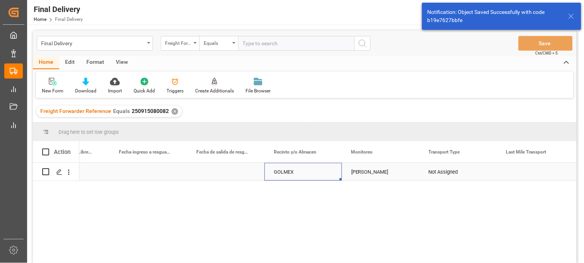
click at [285, 172] on div "GOLMEX" at bounding box center [303, 172] width 59 height 18
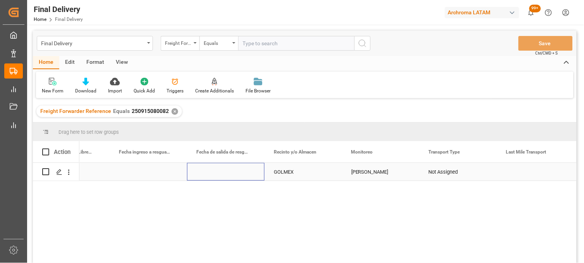
click at [230, 170] on div "Press SPACE to select this row." at bounding box center [225, 172] width 77 height 18
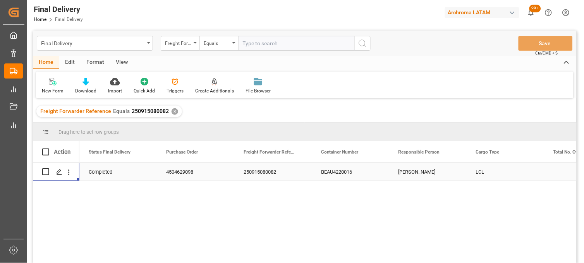
click at [191, 175] on div "4504629098" at bounding box center [195, 172] width 77 height 18
click at [334, 172] on div "BEAU4220016" at bounding box center [350, 172] width 77 height 18
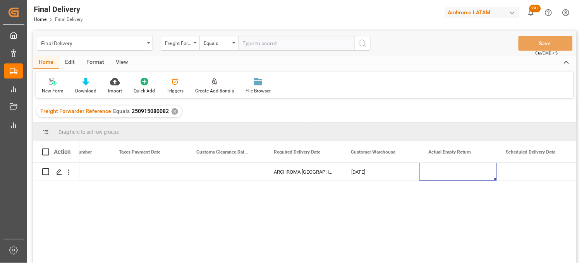
scroll to position [0, 1132]
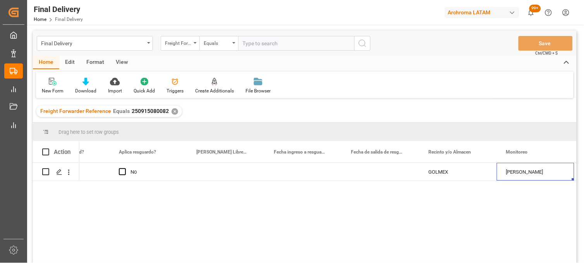
click at [172, 112] on div "✕" at bounding box center [175, 111] width 7 height 7
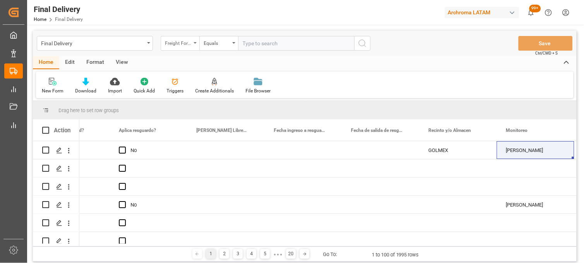
click at [176, 41] on div "Freight Forwarder Reference" at bounding box center [178, 42] width 26 height 9
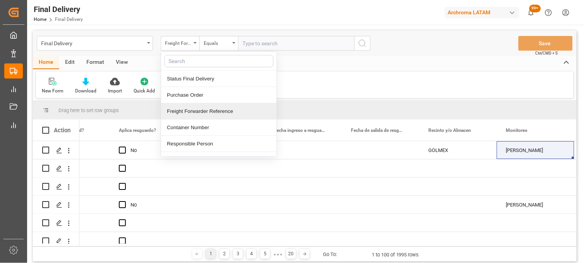
click at [192, 110] on div "Freight Forwarder Reference" at bounding box center [218, 111] width 115 height 16
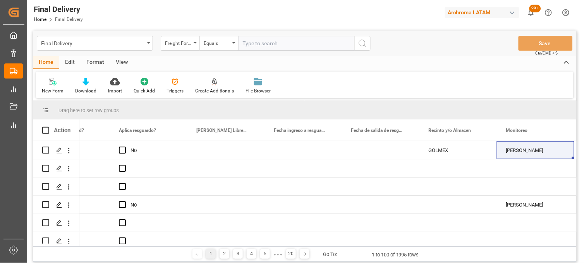
click at [248, 51] on div "Final Delivery Freight Forwarder Reference Equals Save Ctrl/CMD + S" at bounding box center [305, 44] width 544 height 26
click at [246, 48] on input "text" at bounding box center [296, 43] width 116 height 15
paste input "250906900589"
type input "250906900589"
click at [359, 42] on icon "search button" at bounding box center [362, 43] width 9 height 9
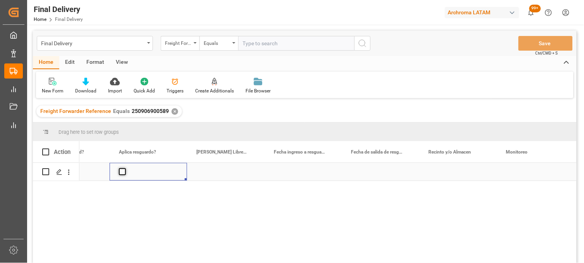
click at [124, 172] on span "Press SPACE to select this row." at bounding box center [122, 172] width 7 height 7
click at [125, 169] on input "Press SPACE to select this row." at bounding box center [125, 169] width 0 height 0
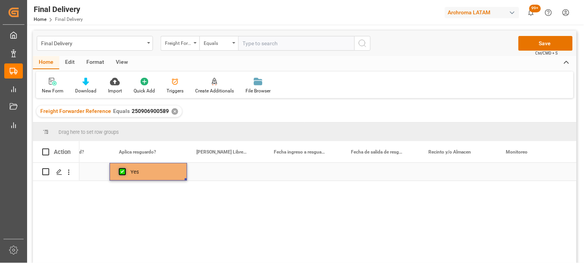
click at [124, 172] on span "Press SPACE to select this row." at bounding box center [122, 172] width 7 height 7
click at [125, 169] on input "Press SPACE to select this row." at bounding box center [125, 169] width 0 height 0
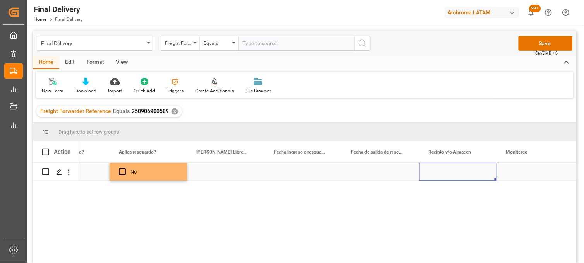
click at [454, 171] on div "Press SPACE to select this row." at bounding box center [458, 172] width 77 height 18
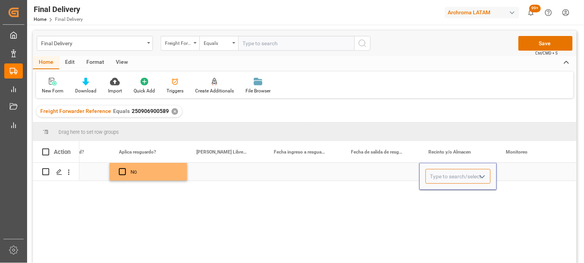
click at [454, 171] on input "Press SPACE to select this row." at bounding box center [458, 176] width 65 height 15
click at [446, 188] on div "CONTECON" at bounding box center [458, 198] width 64 height 27
type input "CONTECON"
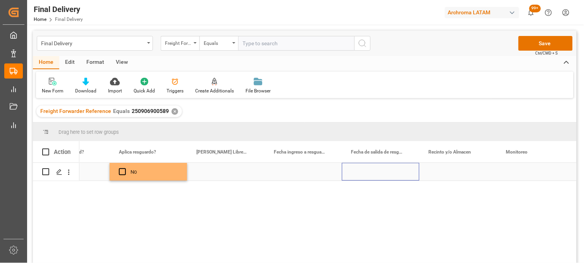
click at [380, 175] on div "Press SPACE to select this row." at bounding box center [380, 172] width 77 height 18
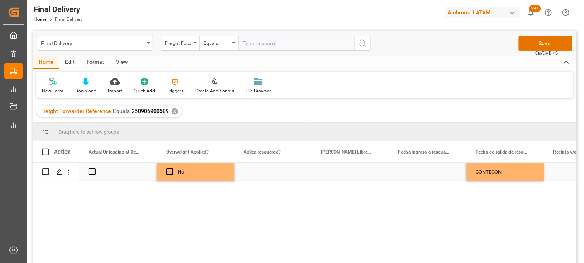
scroll to position [0, 1550]
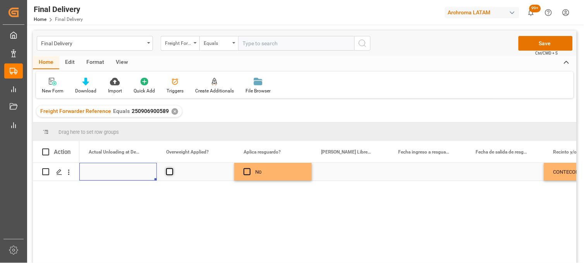
click at [170, 172] on span "Press SPACE to select this row." at bounding box center [169, 172] width 7 height 7
click at [172, 169] on input "Press SPACE to select this row." at bounding box center [172, 169] width 0 height 0
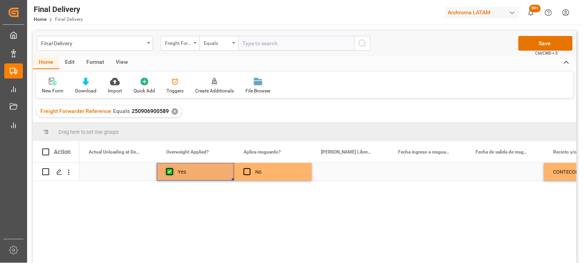
click at [170, 172] on span "Press SPACE to select this row." at bounding box center [169, 172] width 7 height 7
click at [172, 169] on input "Press SPACE to select this row." at bounding box center [172, 169] width 0 height 0
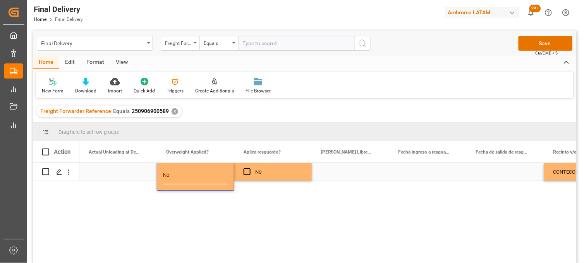
click at [107, 170] on div "Press SPACE to select this row." at bounding box center [117, 172] width 77 height 18
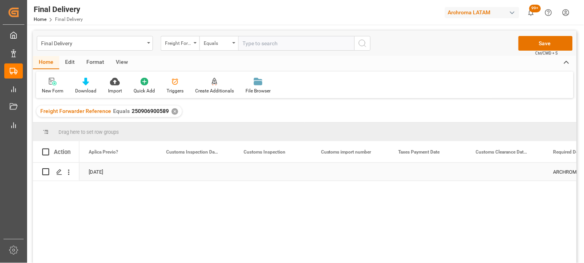
scroll to position [0, 775]
click at [267, 171] on div "Press SPACE to select this row." at bounding box center [272, 172] width 77 height 18
click at [344, 166] on div "Press SPACE to select this row." at bounding box center [350, 172] width 77 height 18
click at [425, 168] on div "Press SPACE to select this row." at bounding box center [427, 172] width 77 height 18
click at [342, 175] on div "Press SPACE to select this row." at bounding box center [350, 172] width 77 height 18
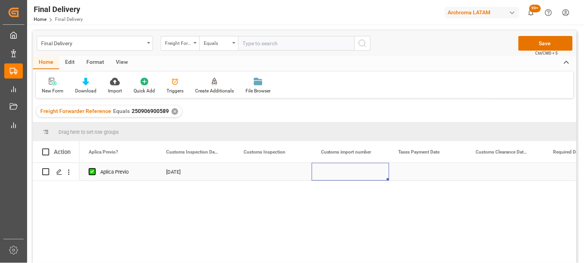
click at [342, 175] on div "Press SPACE to select this row." at bounding box center [350, 172] width 77 height 18
click at [342, 175] on input "Press SPACE to select this row." at bounding box center [350, 176] width 65 height 15
type input "25 16 3108 5003956"
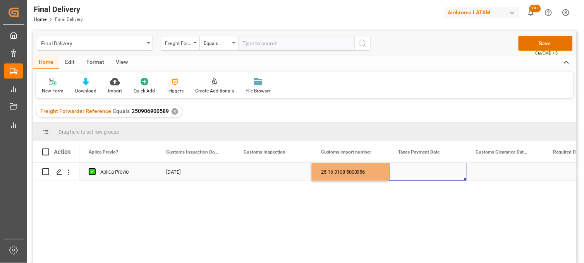
click at [413, 172] on div "Press SPACE to select this row." at bounding box center [427, 172] width 77 height 18
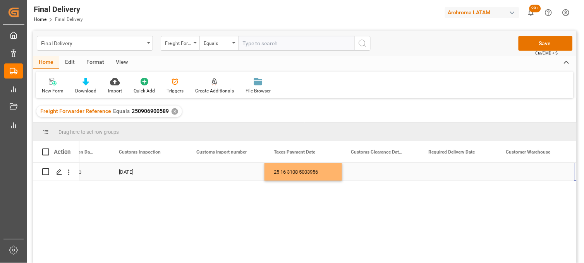
scroll to position [0, 900]
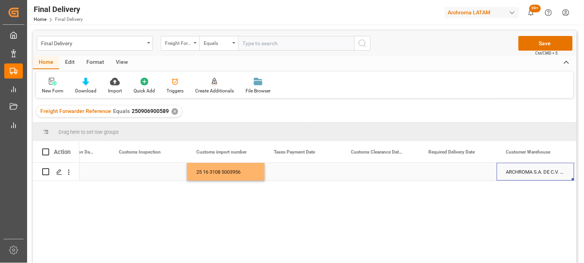
click at [448, 174] on div "Press SPACE to select this row." at bounding box center [458, 172] width 77 height 18
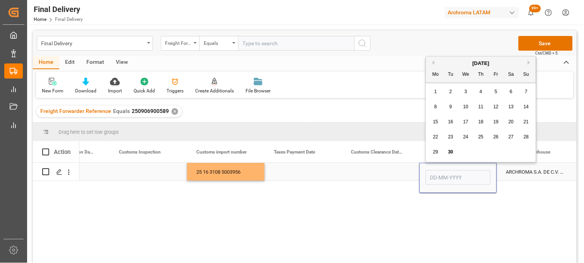
click at [448, 174] on input "Press SPACE to select this row." at bounding box center [458, 177] width 65 height 15
click at [439, 70] on div "Mo" at bounding box center [436, 75] width 10 height 10
click at [529, 62] on button "Next Month" at bounding box center [530, 62] width 5 height 5
click at [497, 89] on span "3" at bounding box center [496, 91] width 3 height 5
type input "[DATE]"
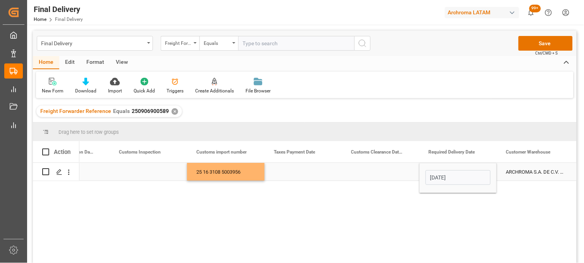
click at [385, 174] on div "Press SPACE to select this row." at bounding box center [380, 172] width 77 height 18
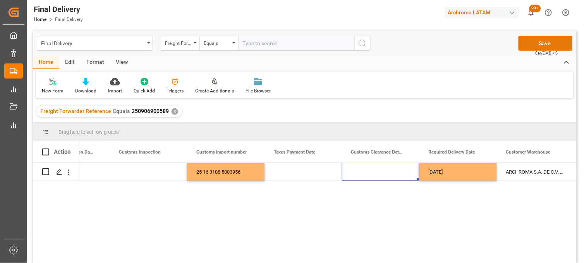
click at [529, 41] on button "Save" at bounding box center [546, 43] width 54 height 15
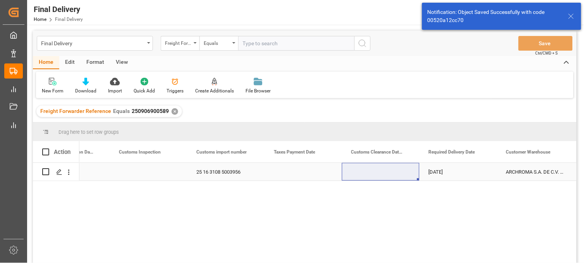
click at [304, 174] on div "Press SPACE to select this row." at bounding box center [303, 172] width 77 height 18
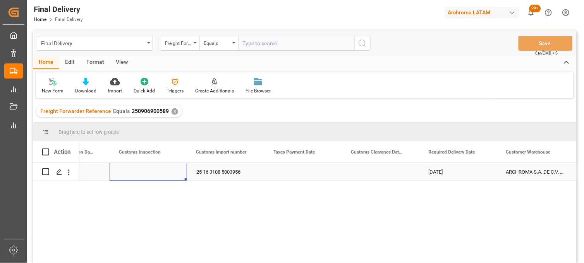
scroll to position [0, 852]
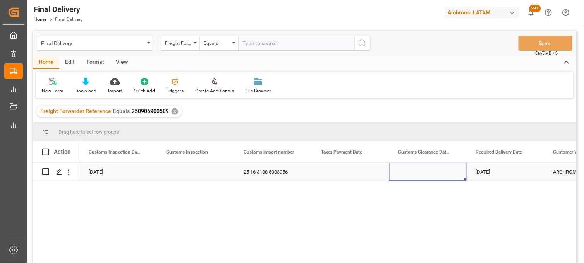
click at [412, 173] on div "Press SPACE to select this row." at bounding box center [427, 172] width 77 height 18
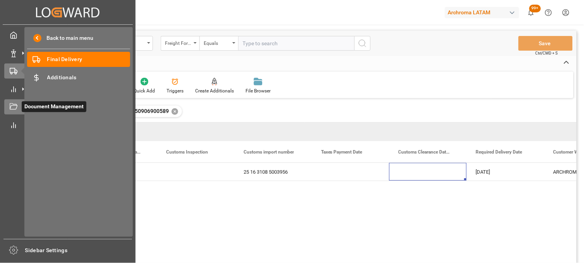
click at [17, 109] on div "Document Management Document Management" at bounding box center [67, 107] width 127 height 15
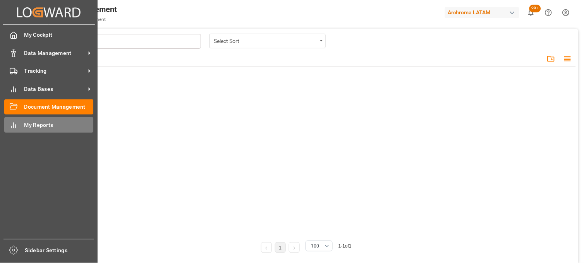
click at [14, 123] on line at bounding box center [14, 125] width 0 height 5
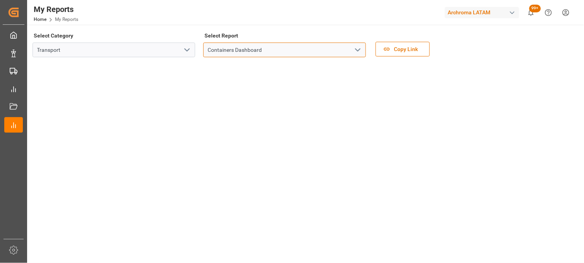
drag, startPoint x: 244, startPoint y: 50, endPoint x: 265, endPoint y: 51, distance: 21.0
click at [246, 50] on input "Containers Dashboard" at bounding box center [284, 50] width 163 height 15
click at [359, 50] on icon "open menu" at bounding box center [357, 49] width 9 height 9
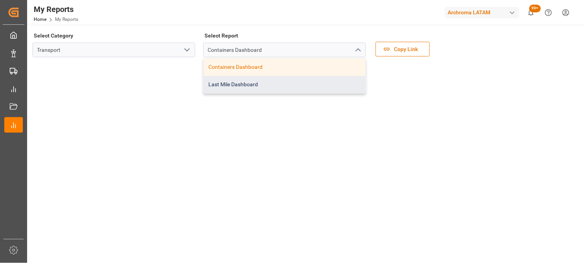
click at [238, 83] on div "Last Mile Dashboard" at bounding box center [285, 84] width 162 height 17
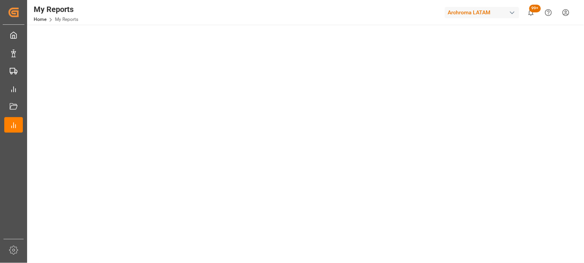
scroll to position [43, 0]
